Goal: Task Accomplishment & Management: Manage account settings

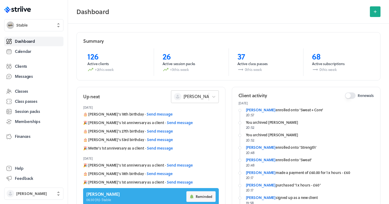
click at [200, 97] on div "[PERSON_NAME]" at bounding box center [189, 96] width 37 height 7
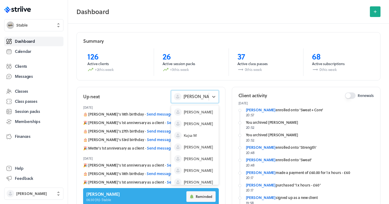
scroll to position [16, 0]
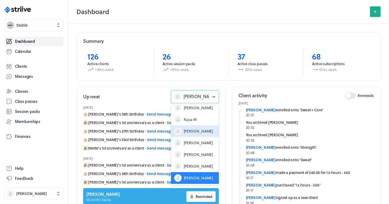
click at [193, 131] on span "[PERSON_NAME]" at bounding box center [198, 130] width 29 height 5
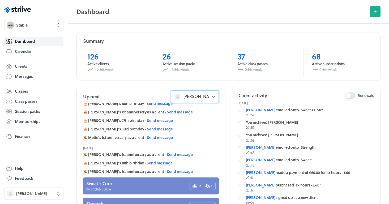
scroll to position [43, 0]
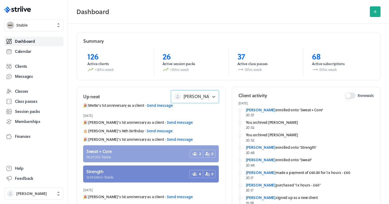
click at [138, 150] on link at bounding box center [151, 153] width 136 height 17
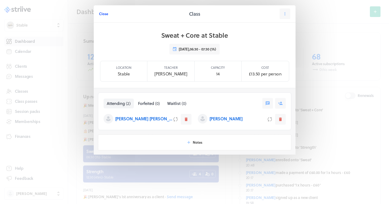
click at [103, 13] on span "Close" at bounding box center [103, 13] width 9 height 5
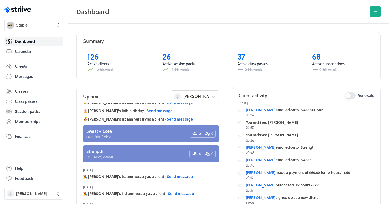
scroll to position [97, 0]
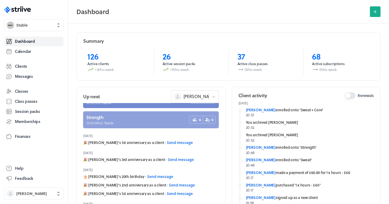
click at [116, 126] on link at bounding box center [151, 119] width 136 height 17
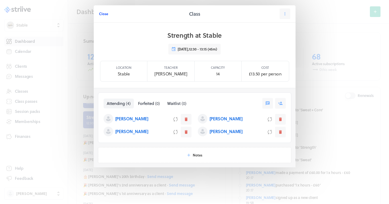
click at [102, 15] on span "Close" at bounding box center [103, 13] width 9 height 5
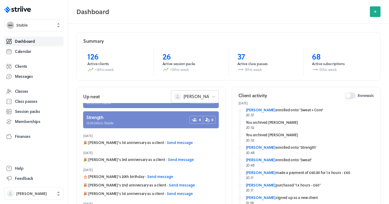
click at [196, 101] on div "[PERSON_NAME]" at bounding box center [195, 96] width 48 height 13
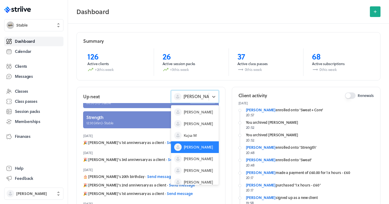
scroll to position [16, 0]
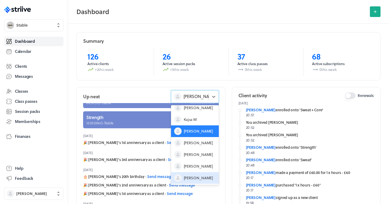
click at [196, 177] on span "[PERSON_NAME]" at bounding box center [198, 177] width 29 height 5
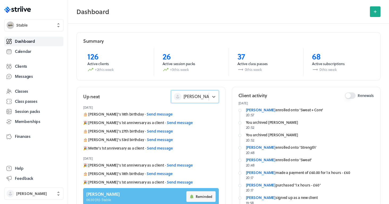
scroll to position [0, 0]
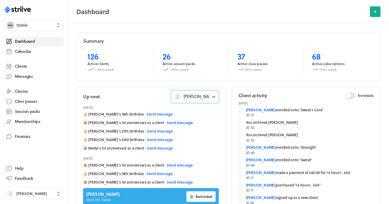
click at [193, 98] on span "[PERSON_NAME]" at bounding box center [199, 96] width 33 height 6
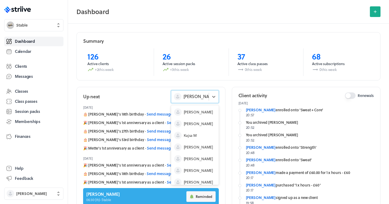
scroll to position [16, 0]
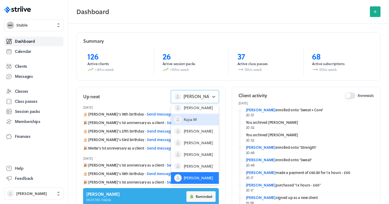
click at [156, 87] on div "Up next option [PERSON_NAME], selected. option [PERSON_NAME] focused, 3 of 8. 8…" at bounding box center [150, 155] width 149 height 136
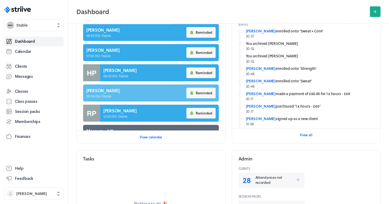
scroll to position [67, 0]
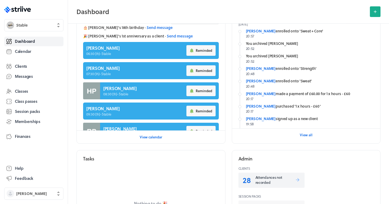
click at [264, 178] on p "Attendances not recorded" at bounding box center [275, 180] width 40 height 10
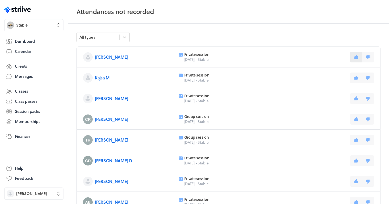
click at [355, 55] on icon at bounding box center [355, 57] width 5 height 5
click at [355, 77] on icon at bounding box center [355, 77] width 5 height 5
click at [354, 101] on button at bounding box center [356, 98] width 12 height 11
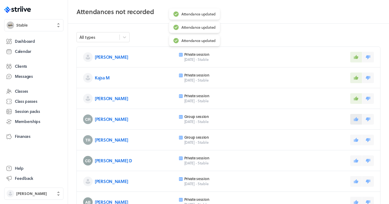
click at [354, 119] on icon at bounding box center [356, 119] width 5 height 4
click at [354, 137] on button at bounding box center [356, 139] width 12 height 11
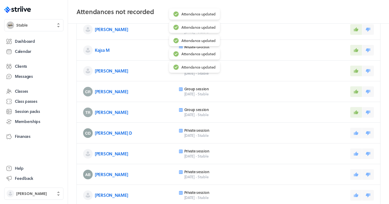
scroll to position [36, 0]
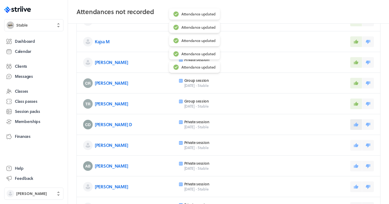
click at [354, 126] on icon at bounding box center [356, 124] width 5 height 4
click at [354, 148] on button at bounding box center [356, 145] width 12 height 11
click at [354, 167] on icon at bounding box center [355, 165] width 5 height 5
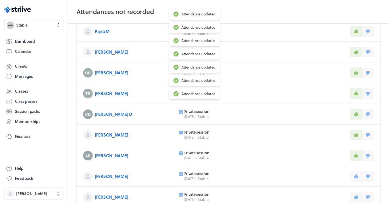
scroll to position [59, 0]
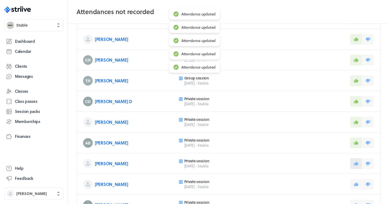
click at [356, 164] on icon at bounding box center [356, 163] width 5 height 4
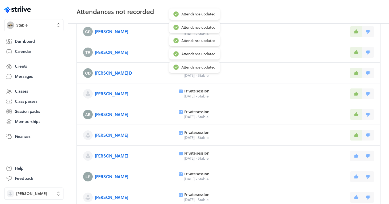
scroll to position [114, 0]
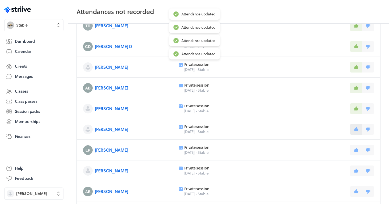
click at [355, 133] on button at bounding box center [356, 129] width 12 height 11
click at [356, 149] on icon at bounding box center [356, 149] width 5 height 4
click at [356, 172] on icon at bounding box center [355, 170] width 5 height 5
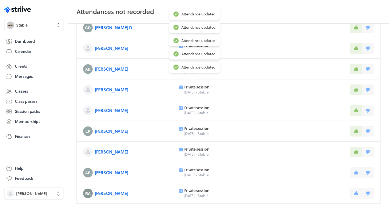
scroll to position [135, 0]
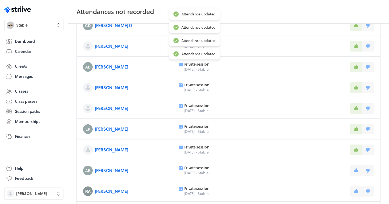
click at [356, 172] on icon at bounding box center [355, 170] width 5 height 5
click at [356, 188] on button at bounding box center [356, 191] width 12 height 11
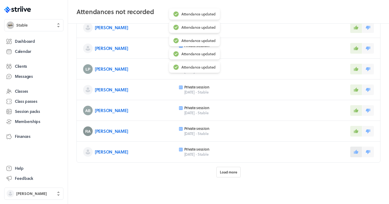
scroll to position [195, 0]
click at [352, 149] on button at bounding box center [356, 151] width 12 height 11
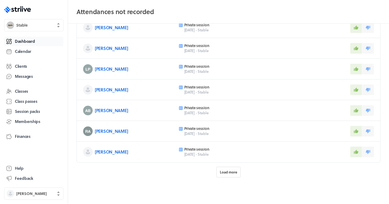
click at [43, 37] on link "Dashboard" at bounding box center [33, 42] width 59 height 10
